Goal: Information Seeking & Learning: Learn about a topic

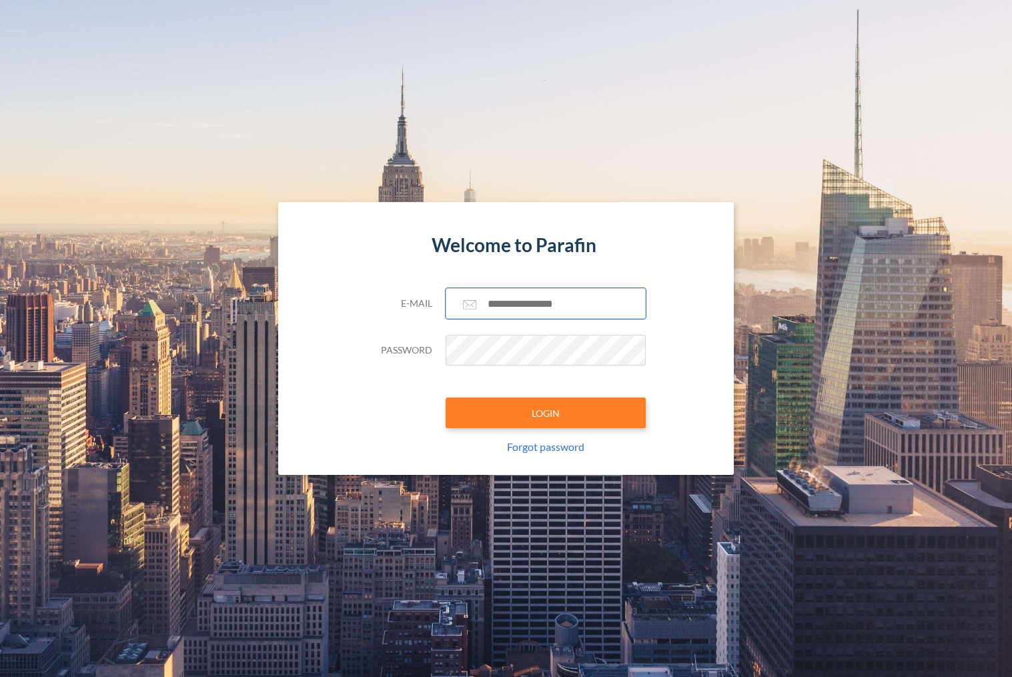
click at [532, 301] on input "text" at bounding box center [546, 303] width 200 height 31
paste input "**********"
drag, startPoint x: 568, startPoint y: 301, endPoint x: 400, endPoint y: 297, distance: 167.5
click at [400, 297] on div "**********" at bounding box center [506, 303] width 280 height 31
paste input "*********"
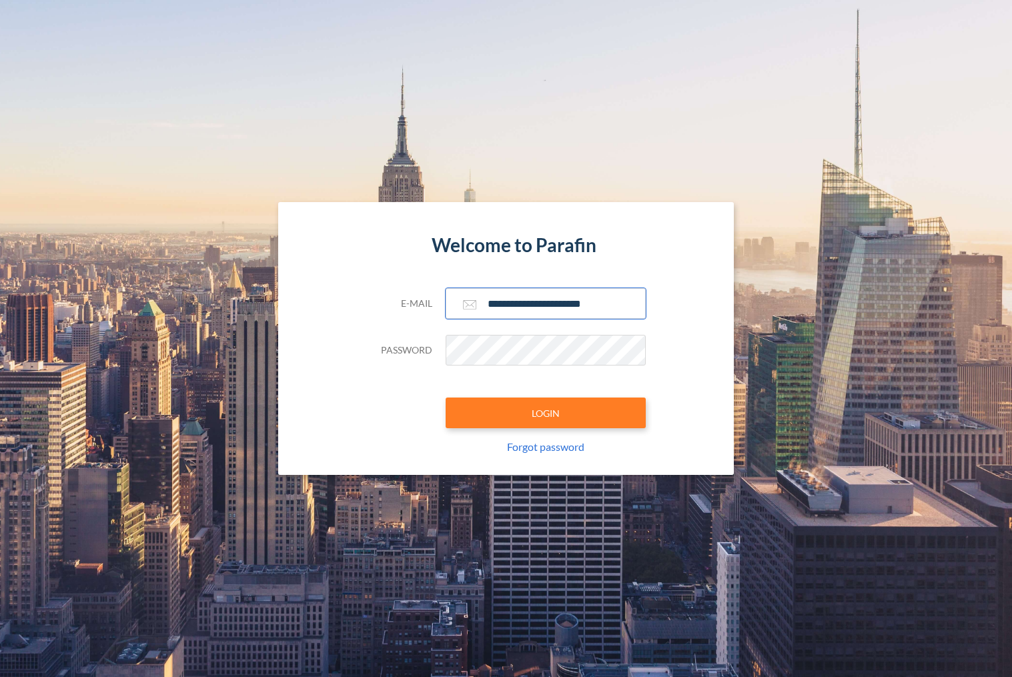
type input "**********"
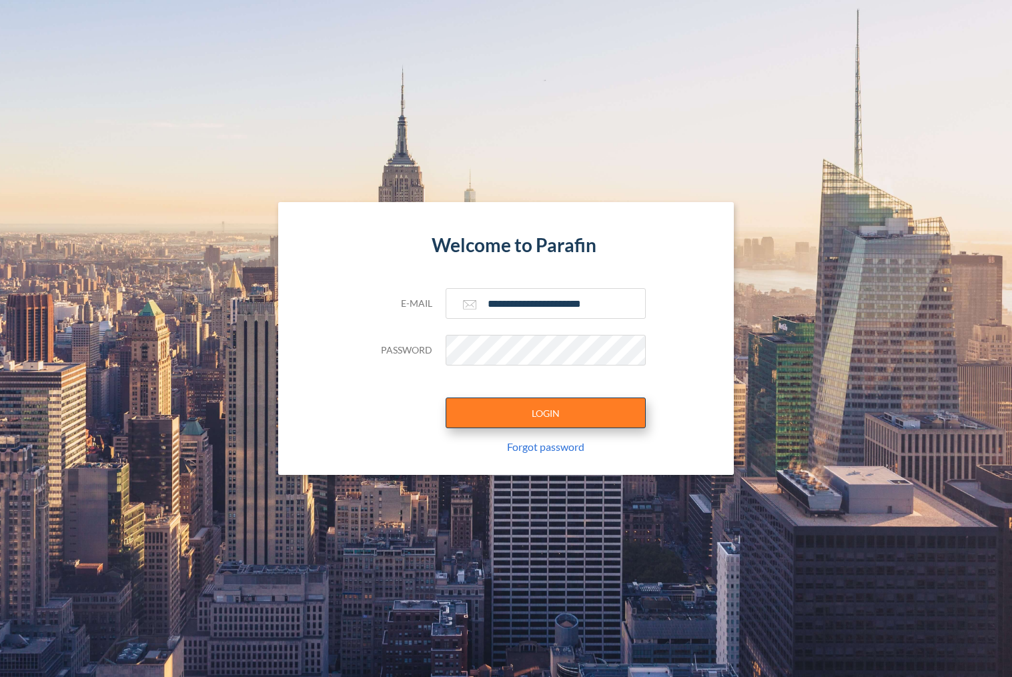
click at [508, 416] on button "LOGIN" at bounding box center [546, 413] width 200 height 31
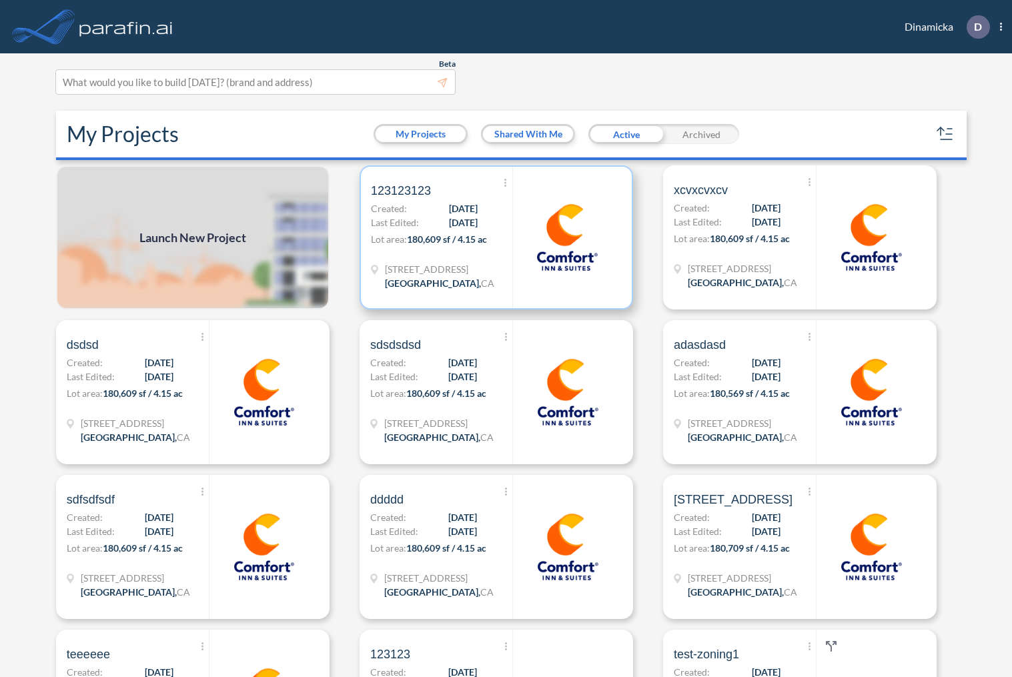
click at [402, 220] on span "Last Edited:" at bounding box center [395, 222] width 48 height 14
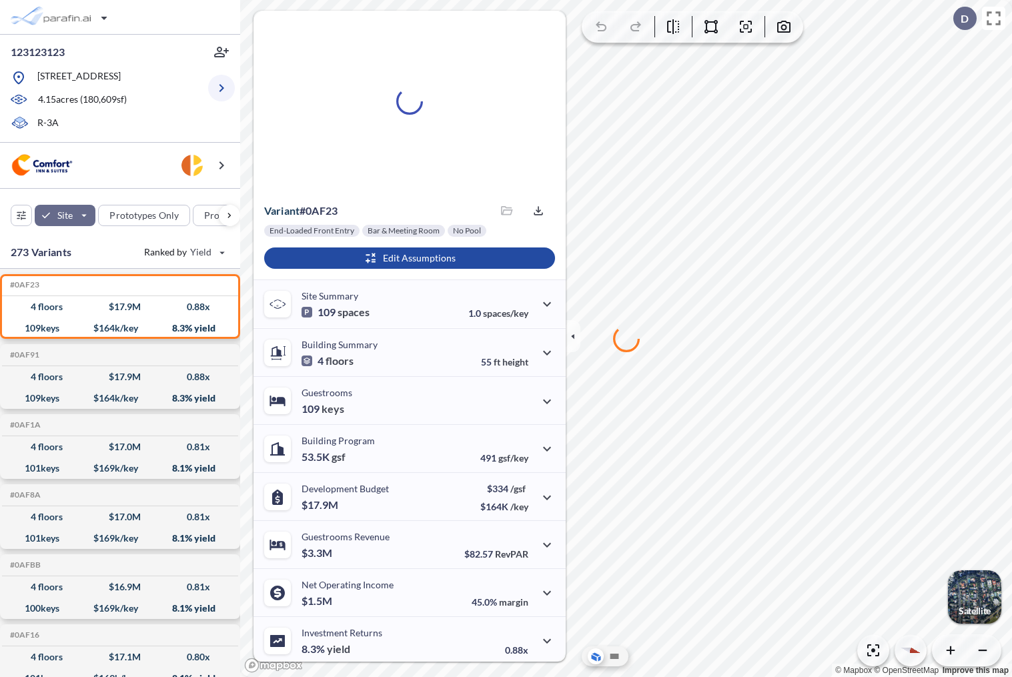
click at [223, 94] on icon "button" at bounding box center [221, 88] width 16 height 16
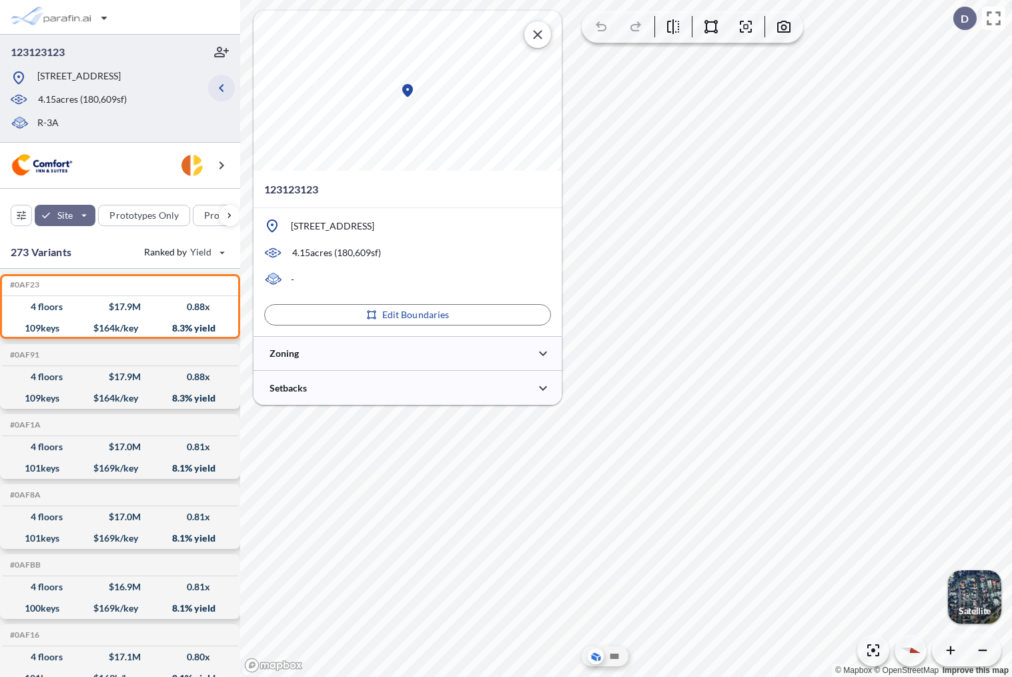
type input "*****"
click at [380, 367] on div at bounding box center [407, 353] width 308 height 34
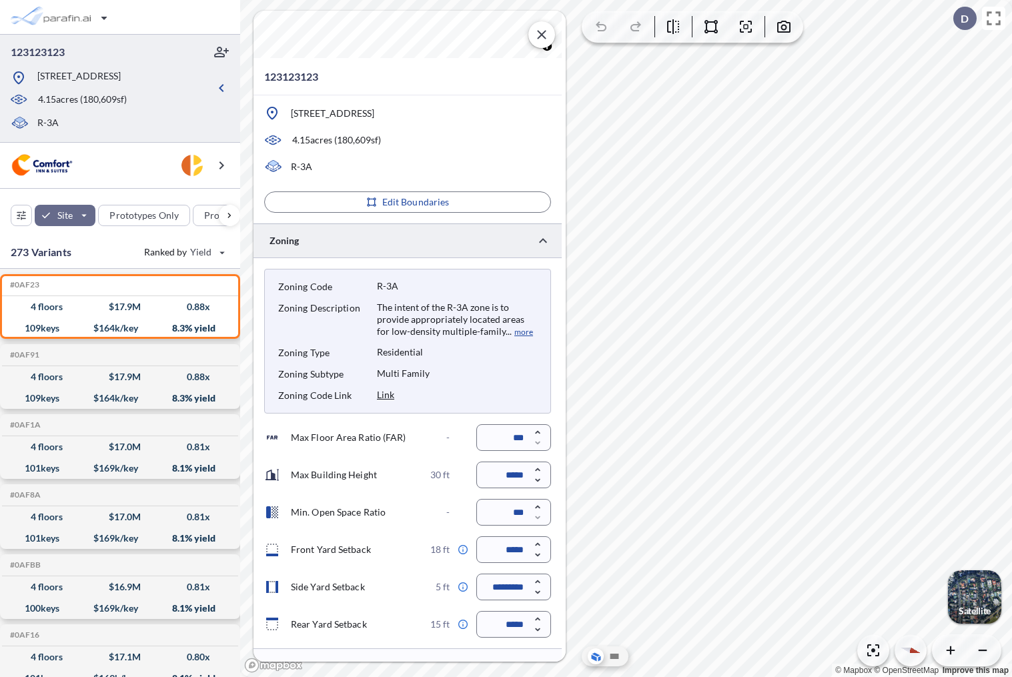
scroll to position [114, 0]
click at [93, 15] on div "button" at bounding box center [61, 17] width 112 height 27
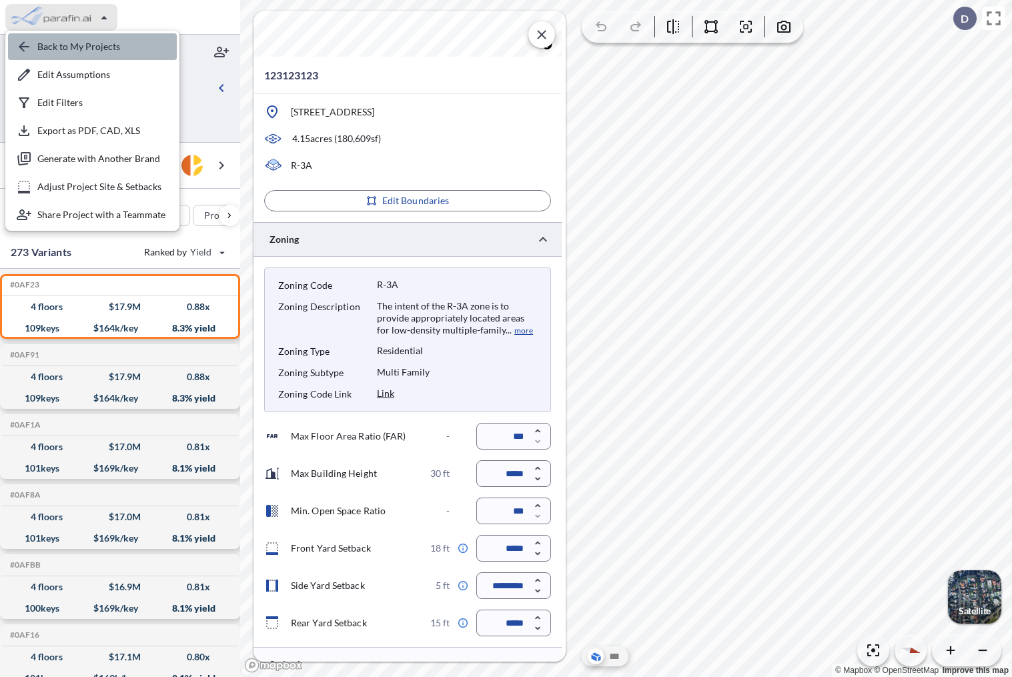
click at [98, 36] on div "button" at bounding box center [92, 46] width 169 height 27
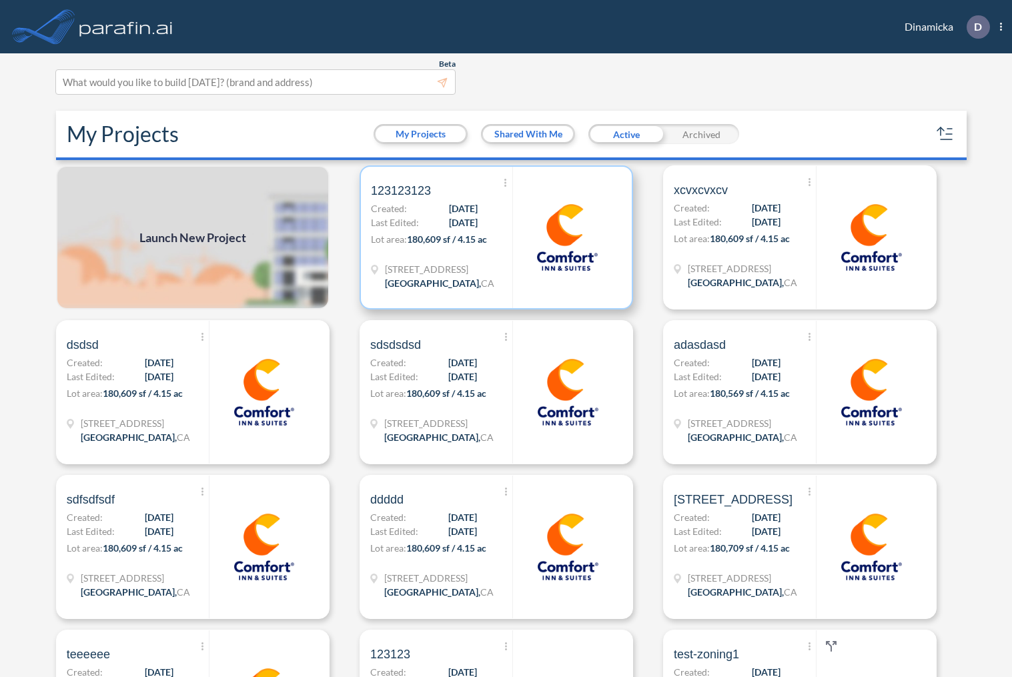
click at [465, 224] on span "[DATE]" at bounding box center [463, 222] width 29 height 14
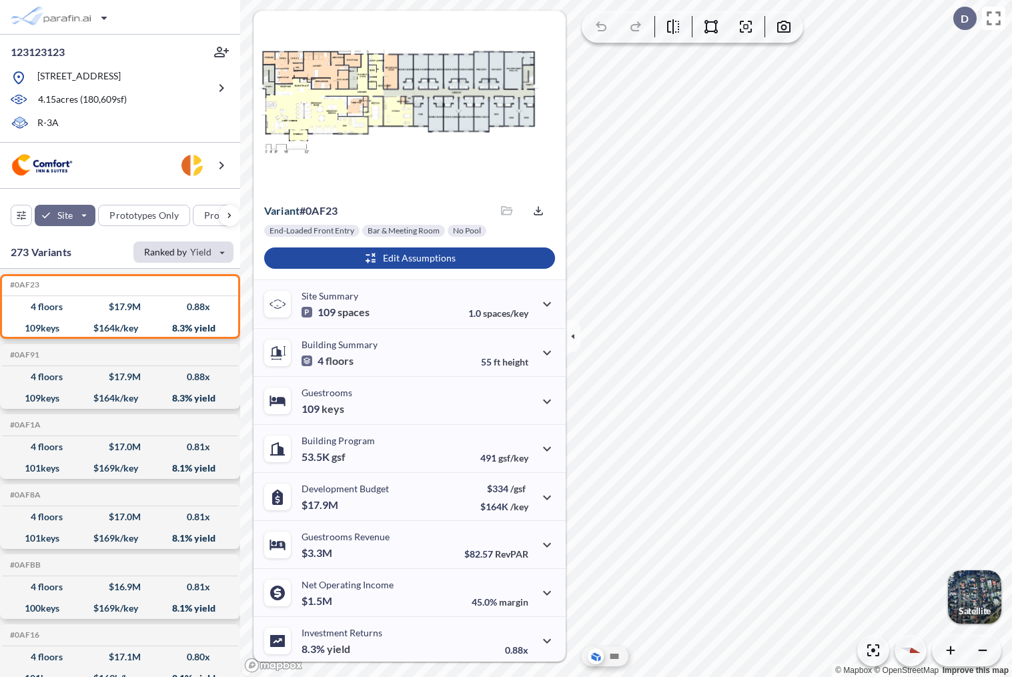
click at [223, 251] on div "button" at bounding box center [183, 251] width 100 height 21
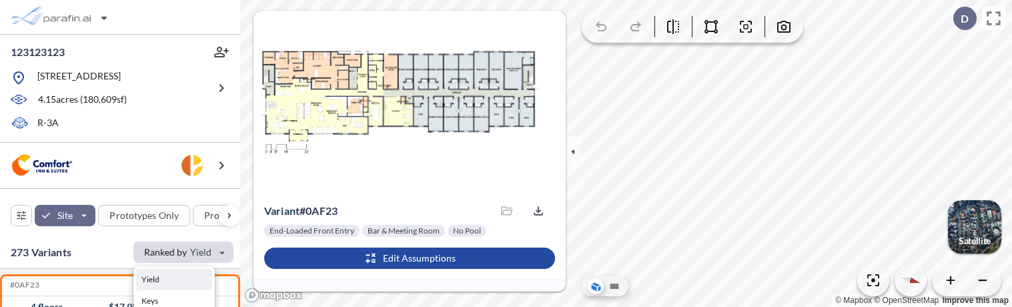
click at [219, 250] on div "button" at bounding box center [183, 251] width 100 height 21
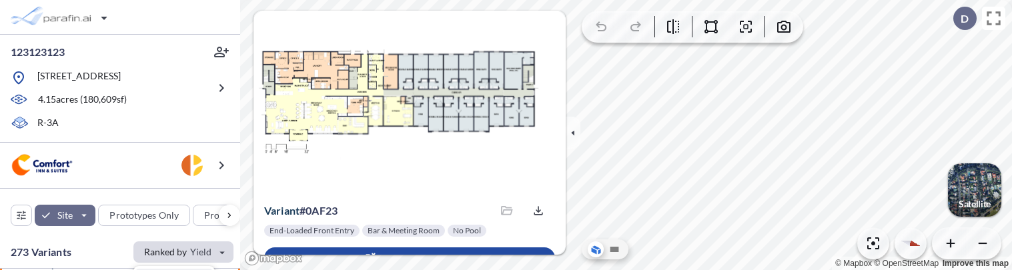
click at [177, 245] on div "button" at bounding box center [183, 251] width 100 height 21
click at [181, 248] on div "button" at bounding box center [183, 251] width 100 height 21
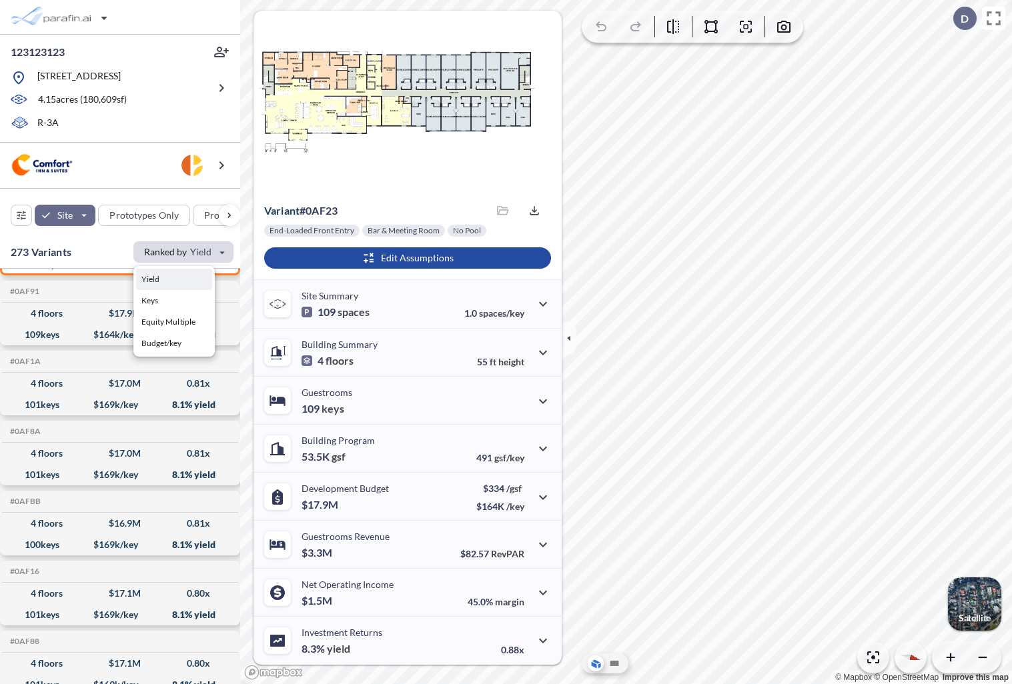
click at [156, 246] on div "button" at bounding box center [183, 251] width 100 height 21
click at [158, 243] on div "button" at bounding box center [183, 251] width 100 height 21
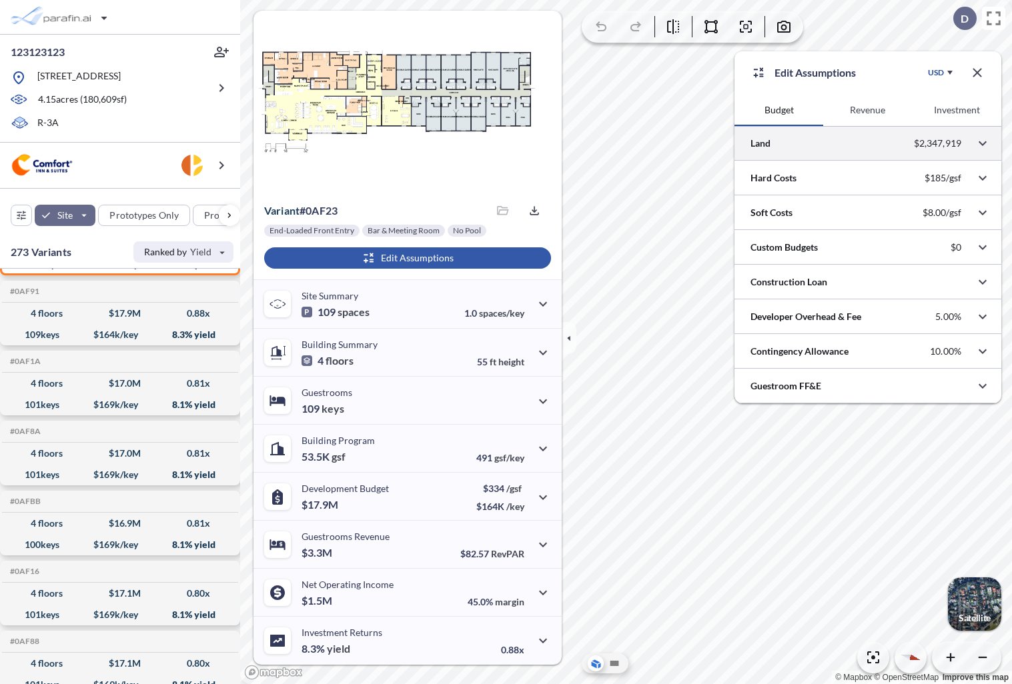
click at [811, 159] on div at bounding box center [867, 143] width 267 height 34
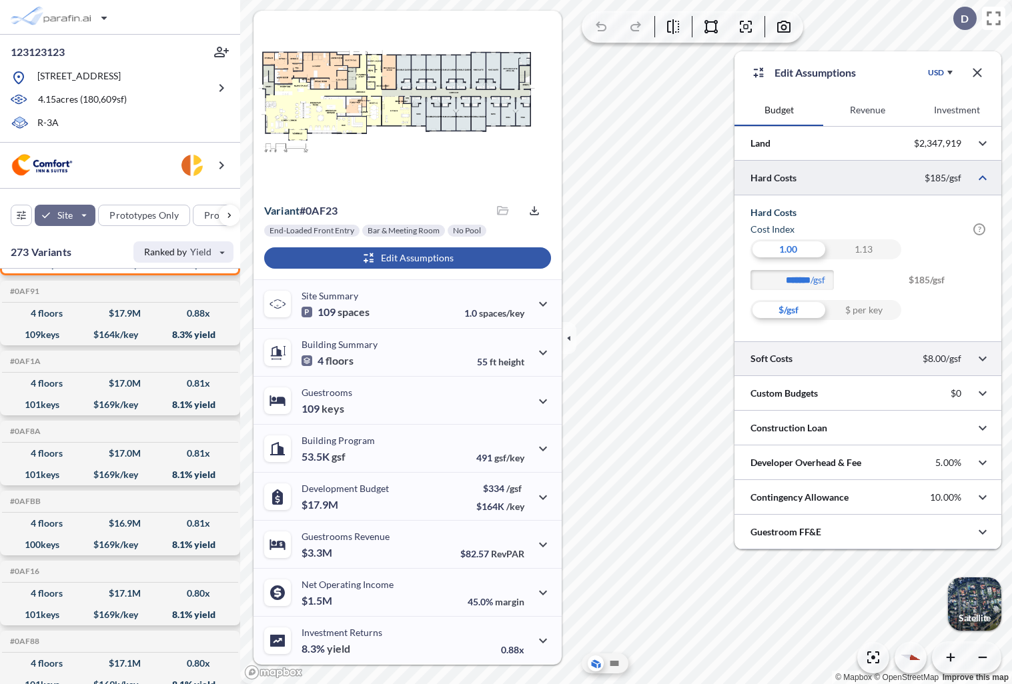
drag, startPoint x: 834, startPoint y: 342, endPoint x: 832, endPoint y: 354, distance: 12.2
click at [832, 354] on div at bounding box center [867, 358] width 267 height 34
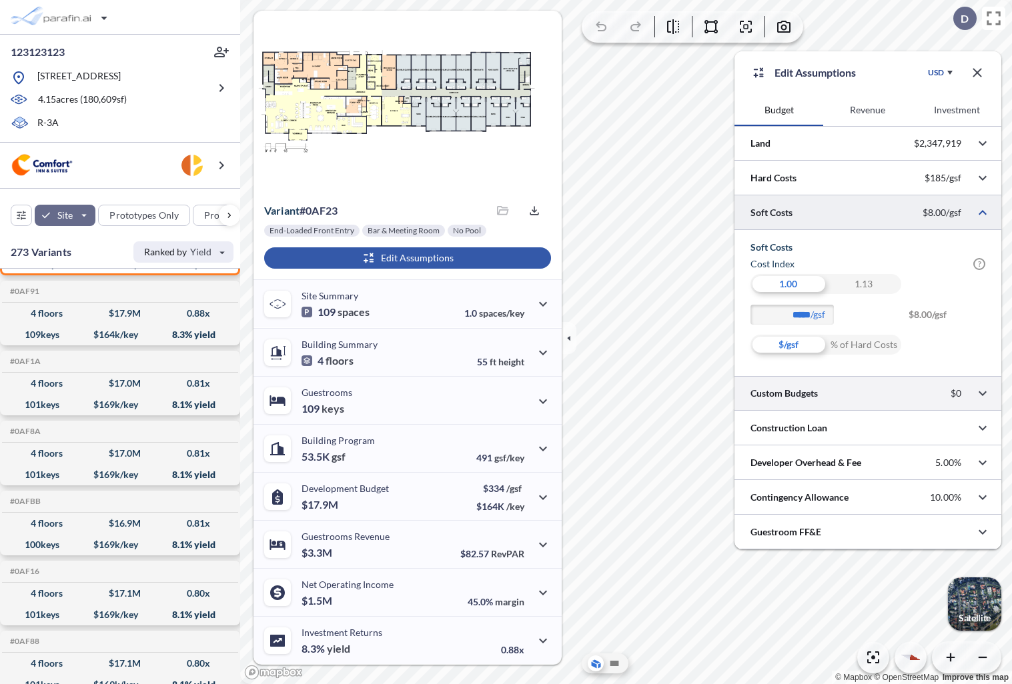
click at [830, 396] on div at bounding box center [867, 393] width 267 height 34
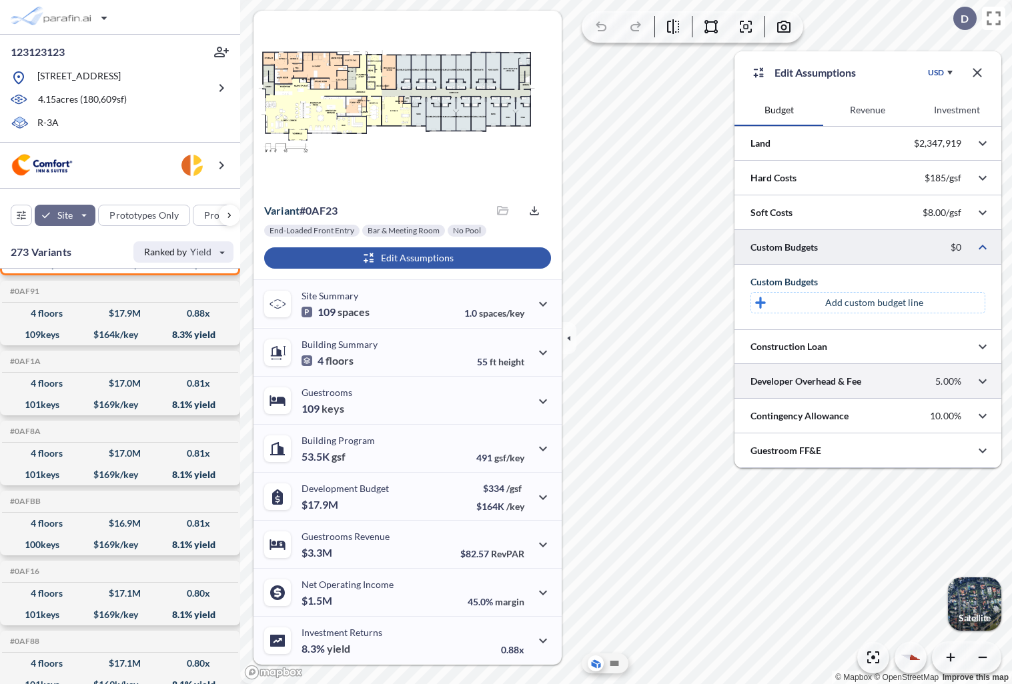
click at [840, 372] on div at bounding box center [867, 381] width 267 height 34
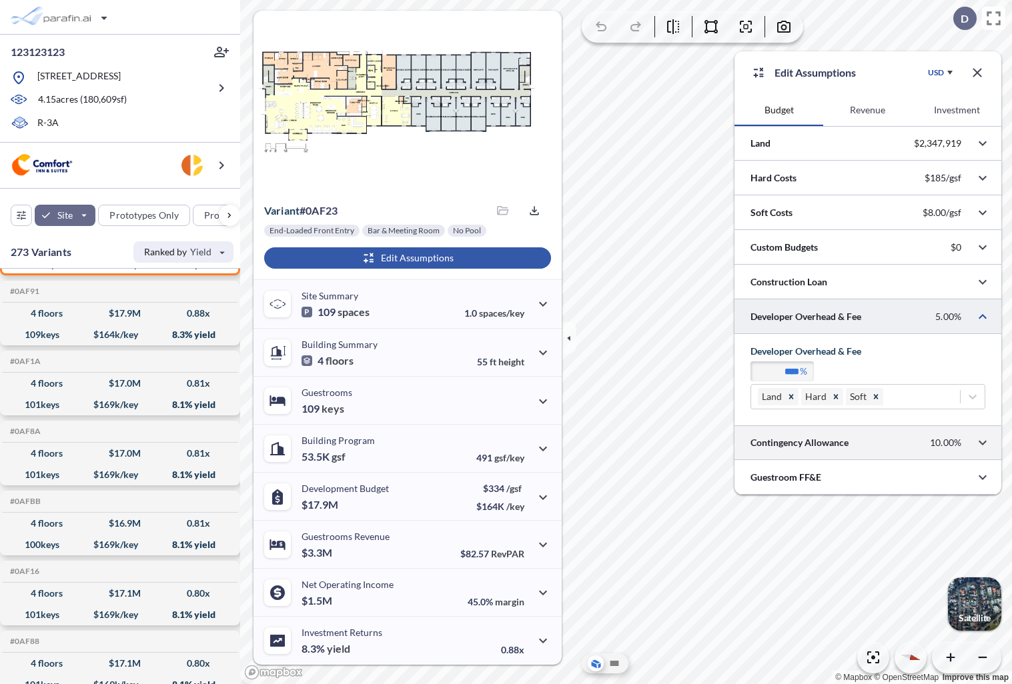
click at [845, 446] on div at bounding box center [867, 443] width 267 height 34
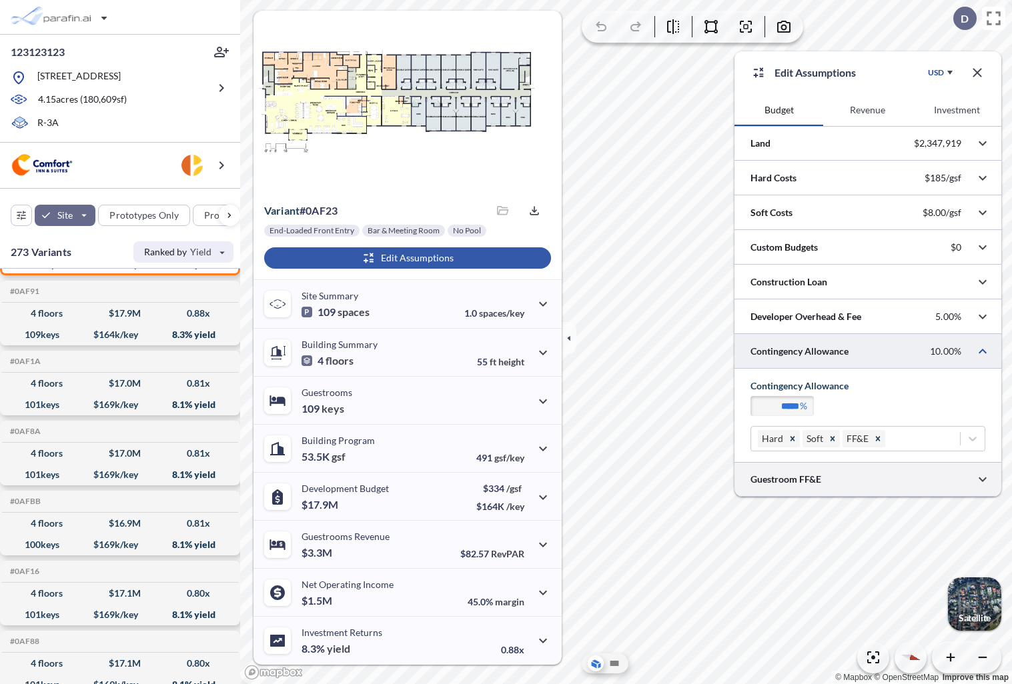
click at [863, 487] on div at bounding box center [867, 479] width 267 height 34
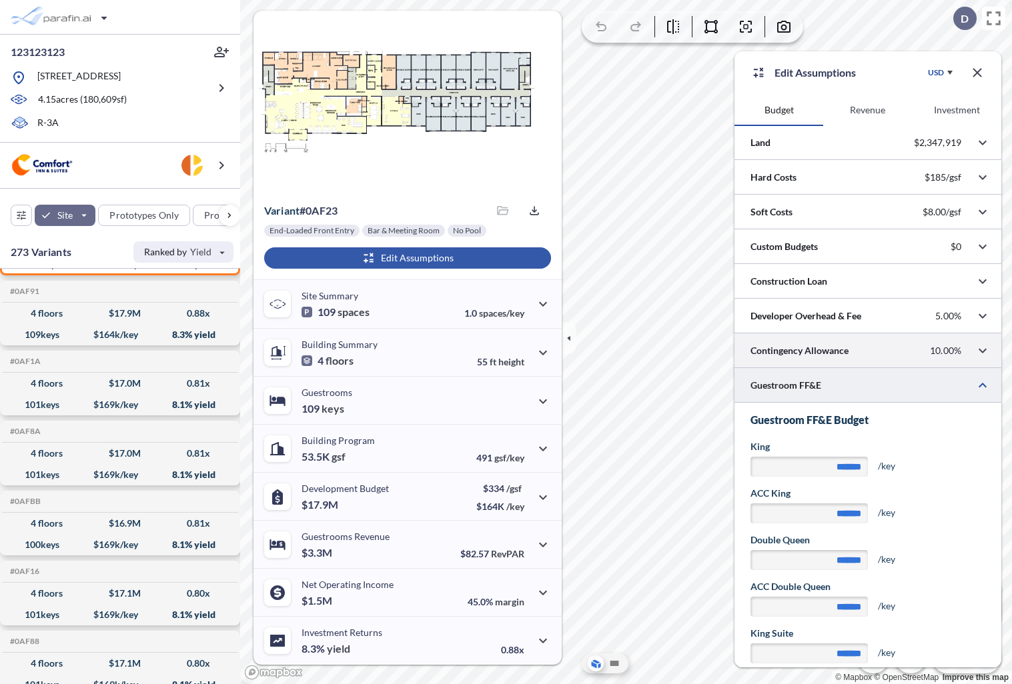
click at [949, 352] on div at bounding box center [867, 350] width 267 height 34
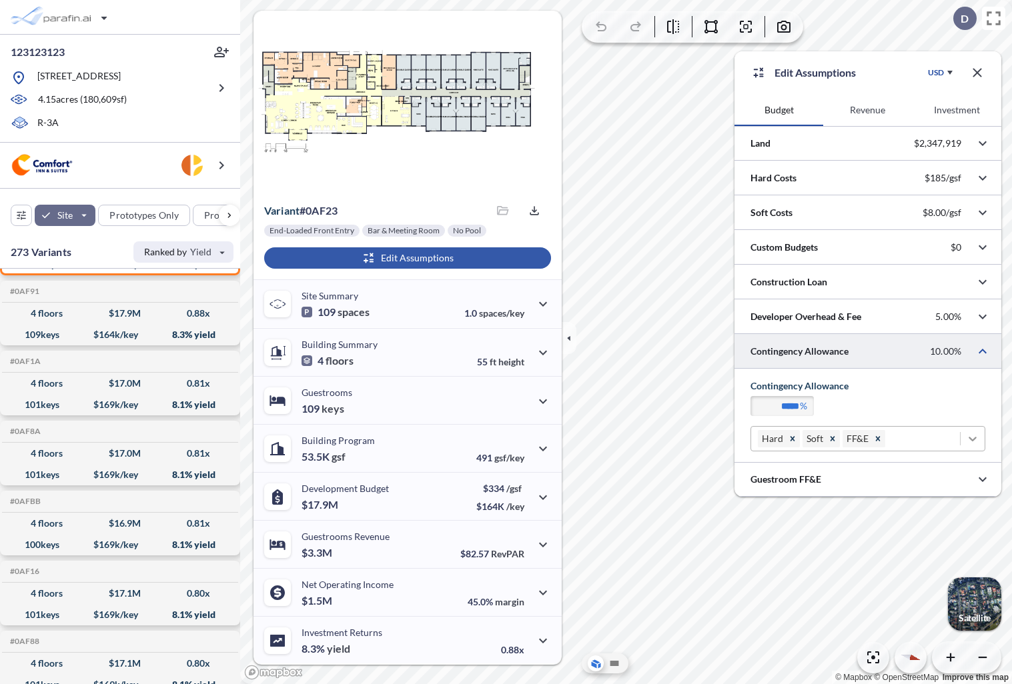
click at [969, 439] on icon at bounding box center [972, 438] width 13 height 13
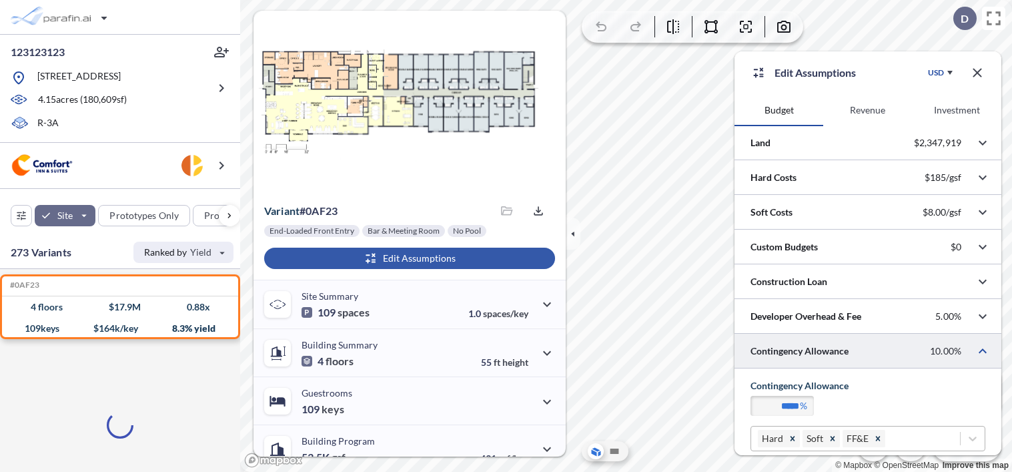
click at [922, 443] on div "Hard Soft FF&E" at bounding box center [855, 438] width 209 height 23
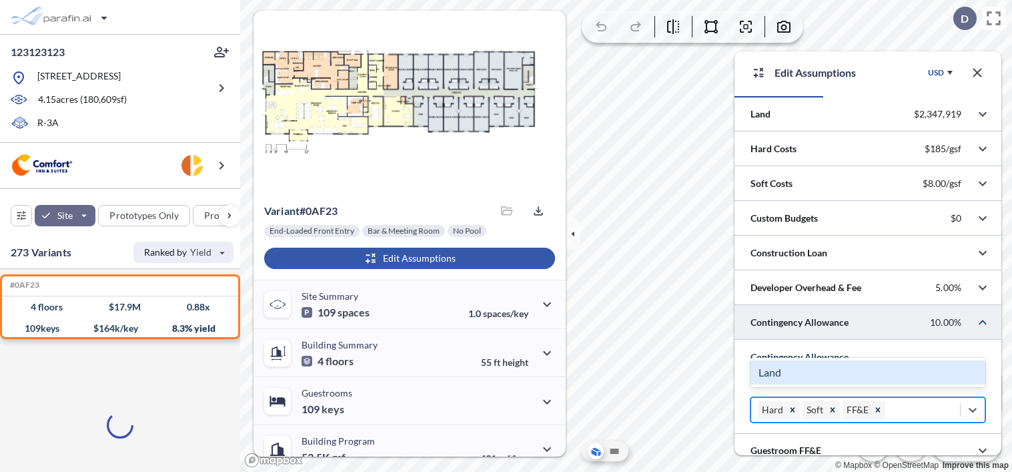
scroll to position [33, 0]
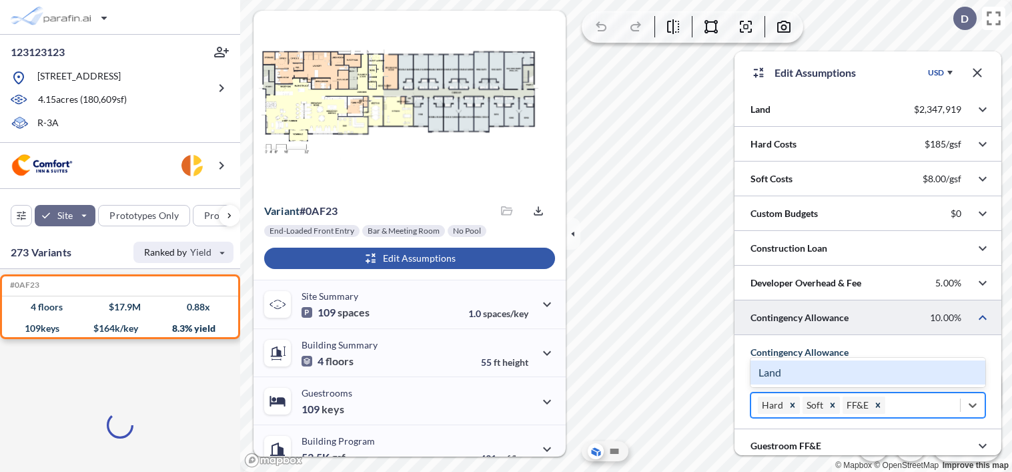
click at [929, 411] on div "Hard Soft FF&E" at bounding box center [855, 405] width 209 height 23
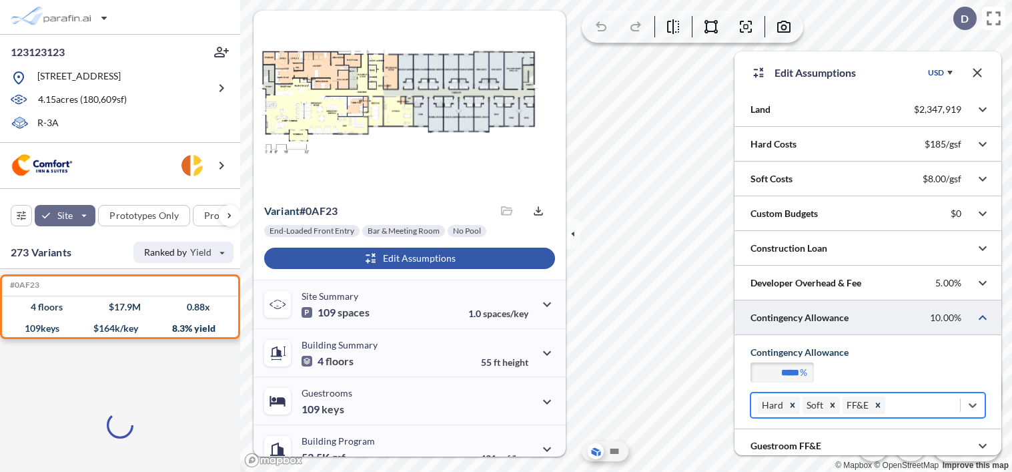
click at [930, 411] on div "Hard Soft FF&E" at bounding box center [855, 405] width 209 height 23
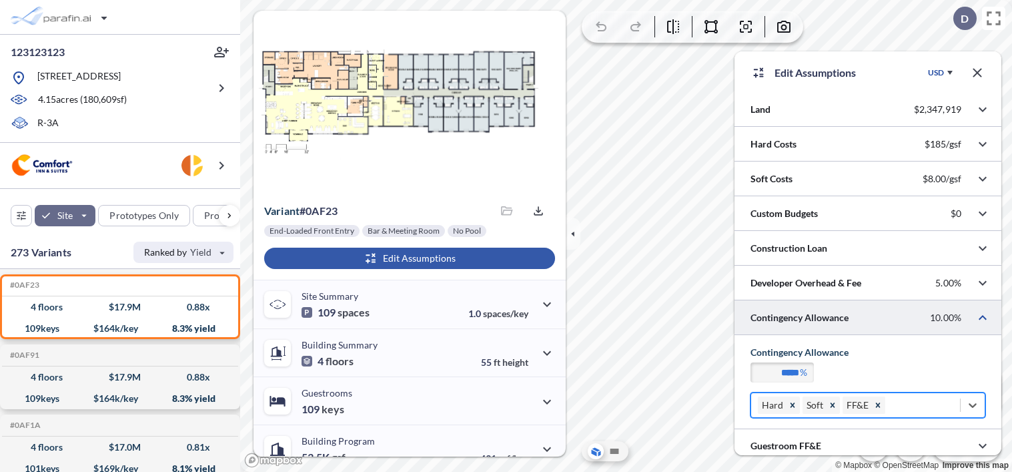
click at [930, 412] on div "Hard Soft FF&E" at bounding box center [855, 405] width 209 height 23
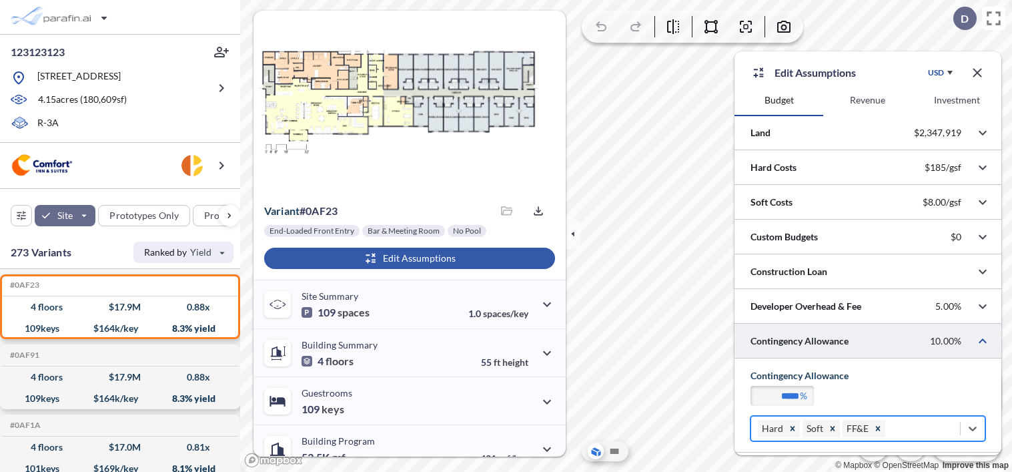
scroll to position [5, 0]
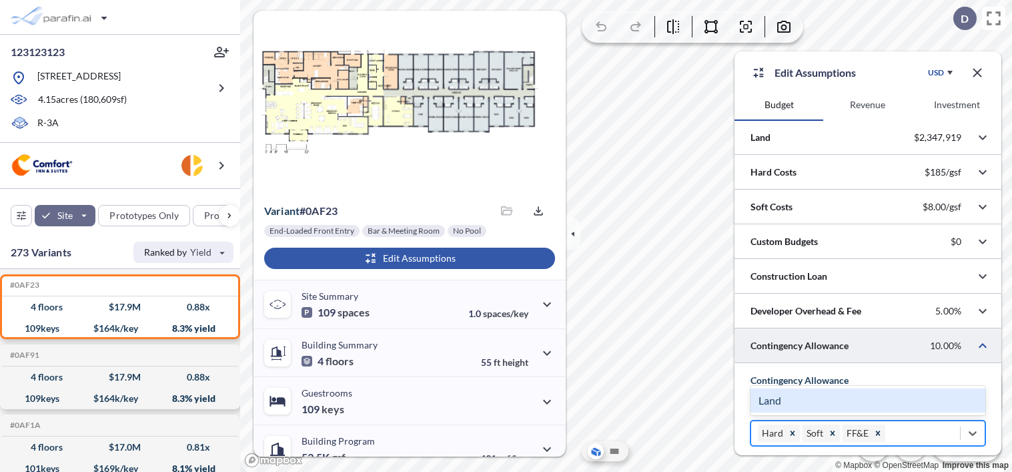
click at [952, 430] on div "Hard Soft FF&E" at bounding box center [855, 433] width 209 height 23
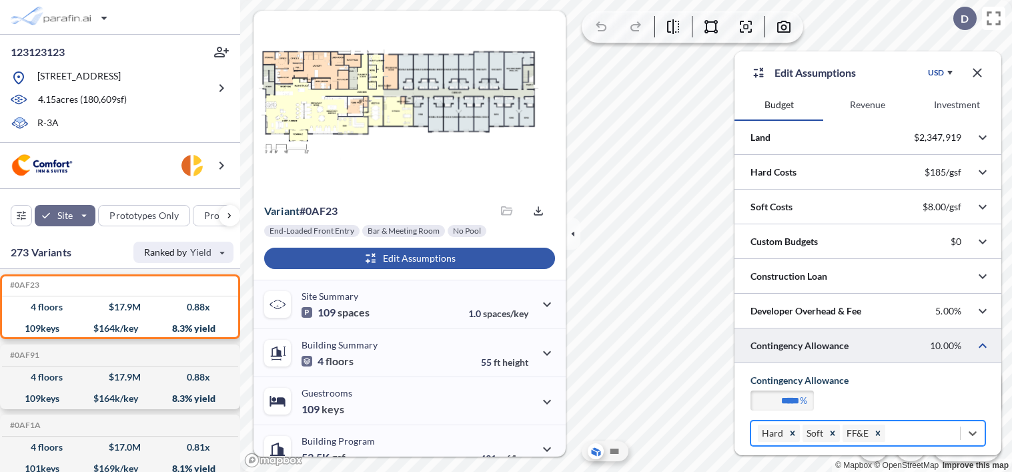
click at [952, 430] on div "Hard Soft FF&E" at bounding box center [855, 433] width 209 height 23
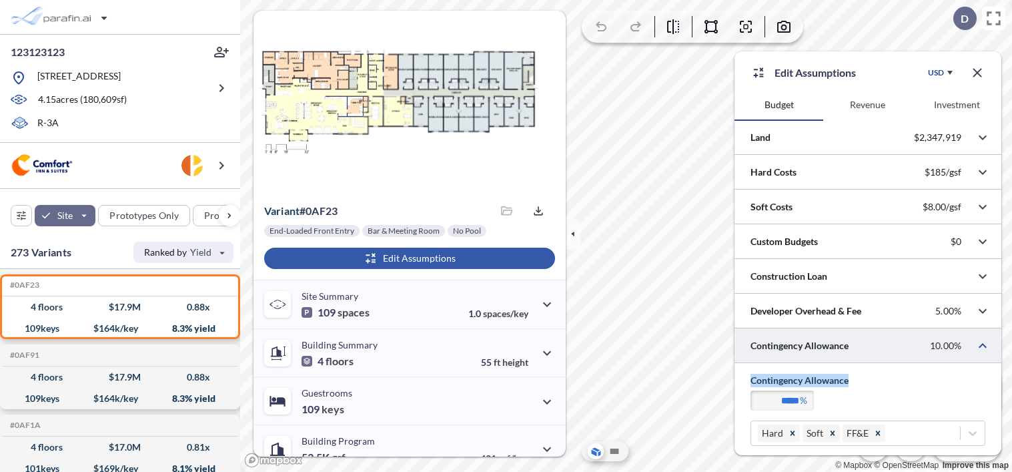
drag, startPoint x: 806, startPoint y: 377, endPoint x: 752, endPoint y: 378, distance: 54.0
click at [752, 378] on h5 "Contingency Allowance" at bounding box center [867, 380] width 235 height 13
copy h5 "Contingency Allowance"
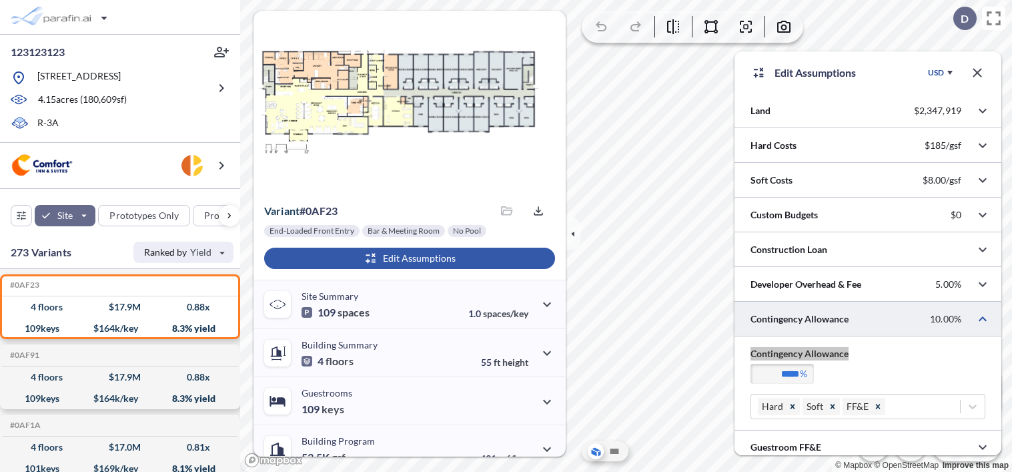
scroll to position [41, 0]
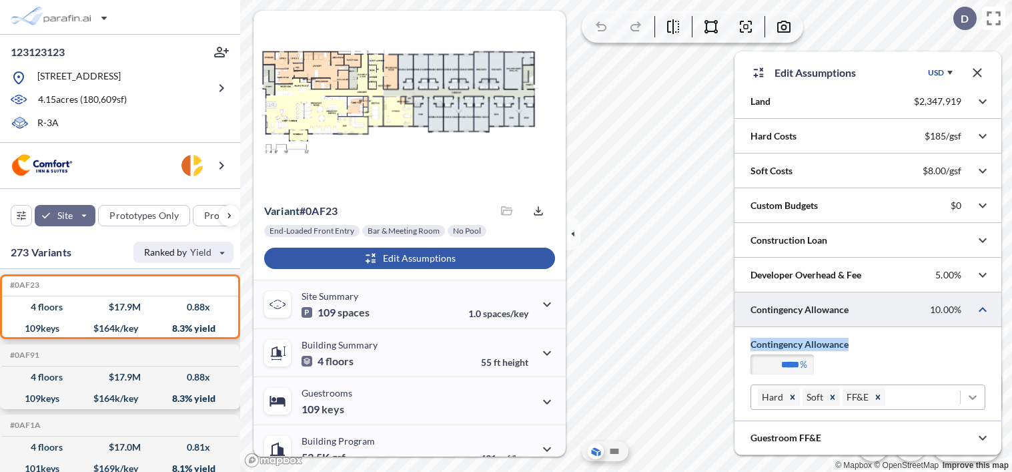
click at [972, 401] on icon at bounding box center [972, 396] width 13 height 13
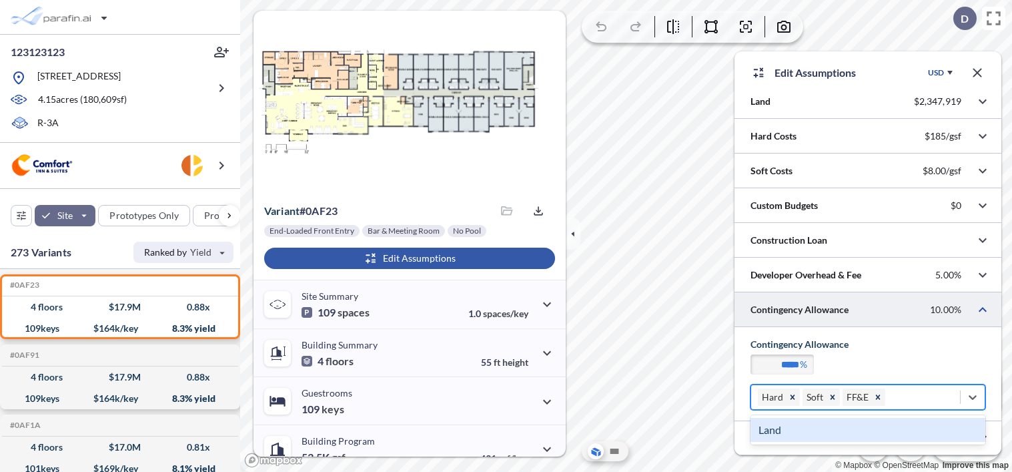
click at [914, 359] on div "***** %" at bounding box center [867, 369] width 235 height 30
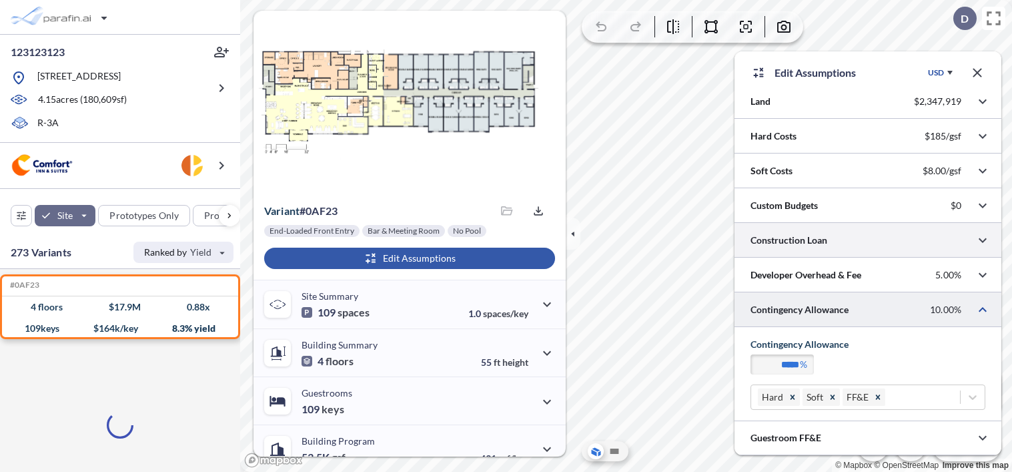
click at [802, 226] on div at bounding box center [867, 240] width 267 height 34
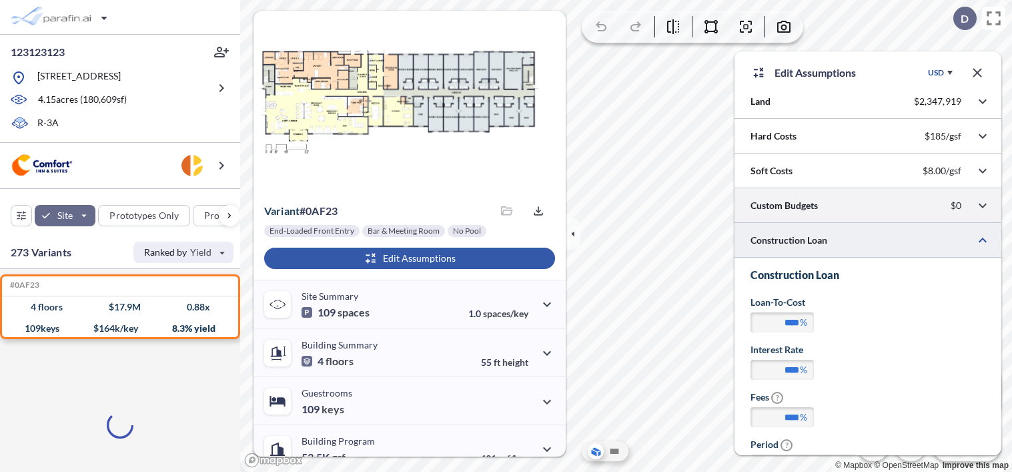
click at [810, 207] on div at bounding box center [867, 205] width 267 height 34
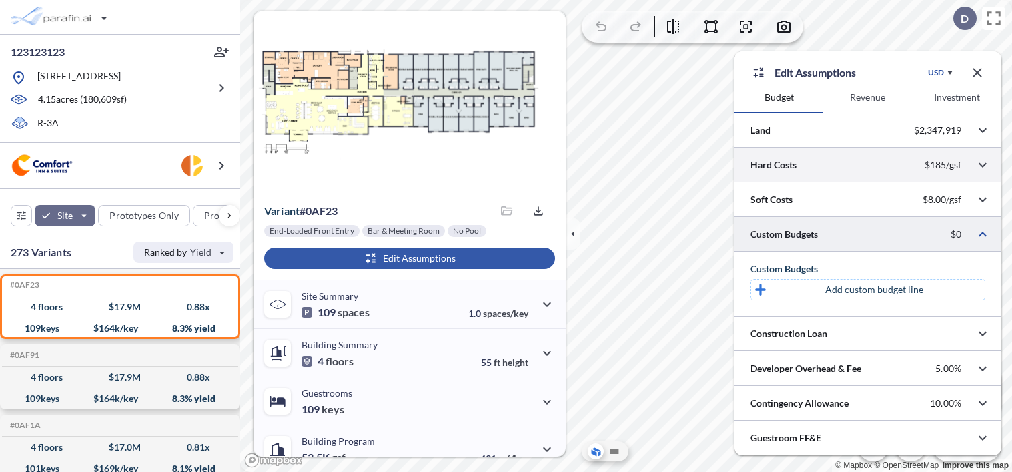
click at [824, 175] on div at bounding box center [867, 164] width 267 height 34
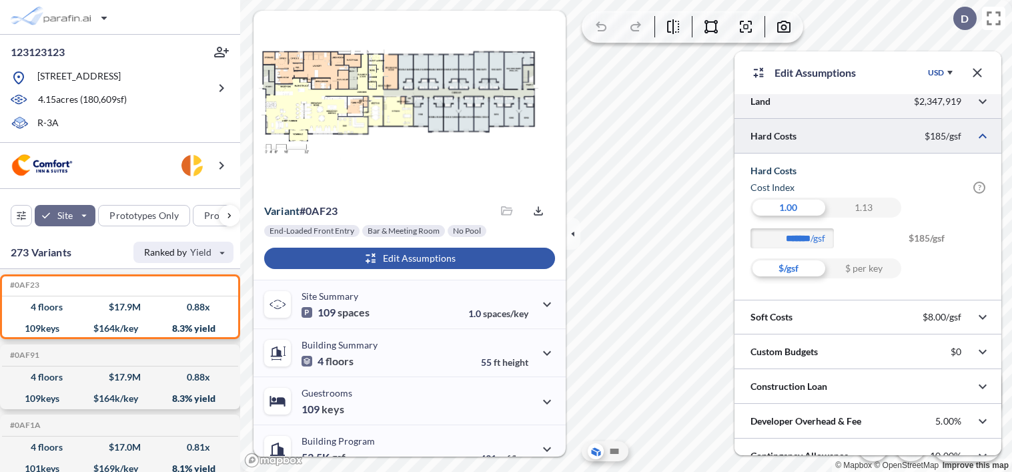
click at [818, 111] on div at bounding box center [867, 101] width 267 height 34
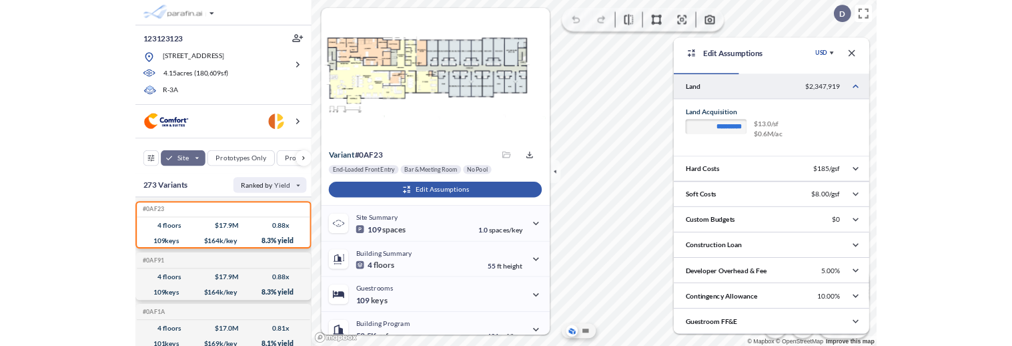
scroll to position [26, 0]
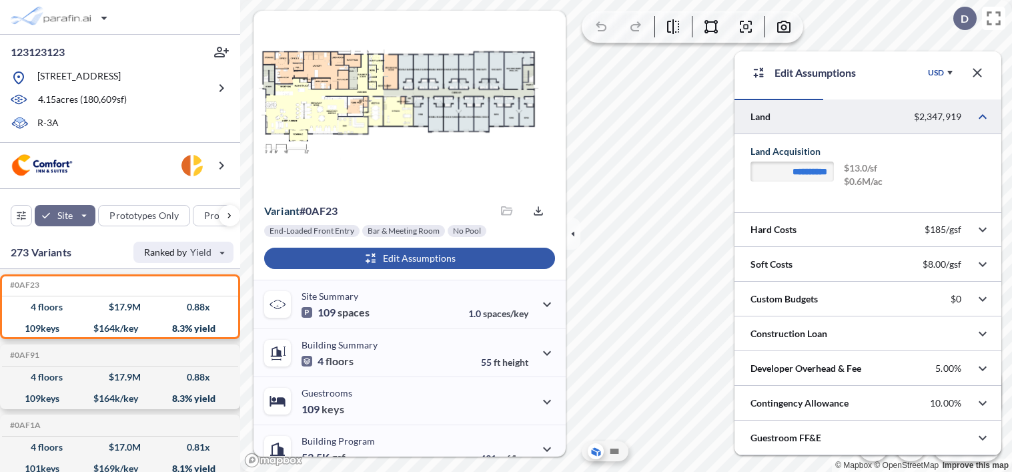
click at [952, 73] on div "USD" at bounding box center [958, 72] width 64 height 27
click at [969, 73] on icon "button" at bounding box center [977, 73] width 16 height 16
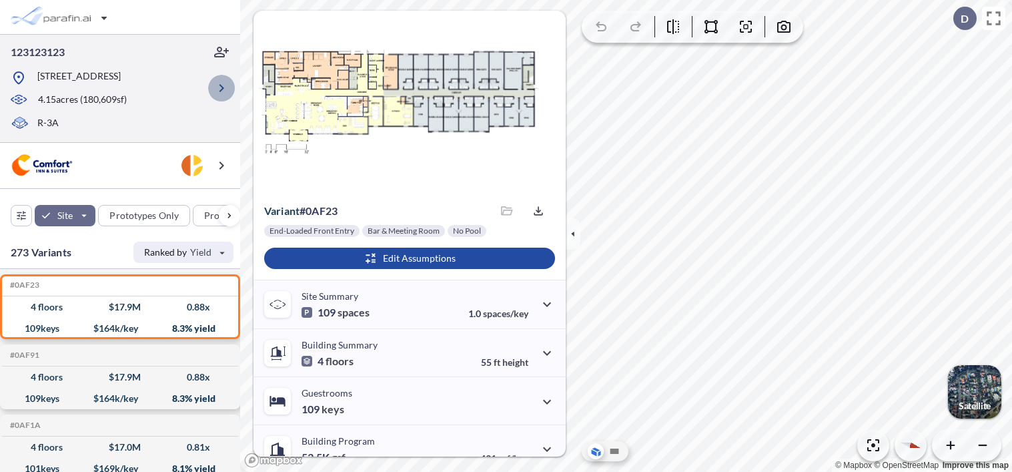
click at [217, 95] on icon "button" at bounding box center [221, 88] width 16 height 16
